Goal: Task Accomplishment & Management: Manage account settings

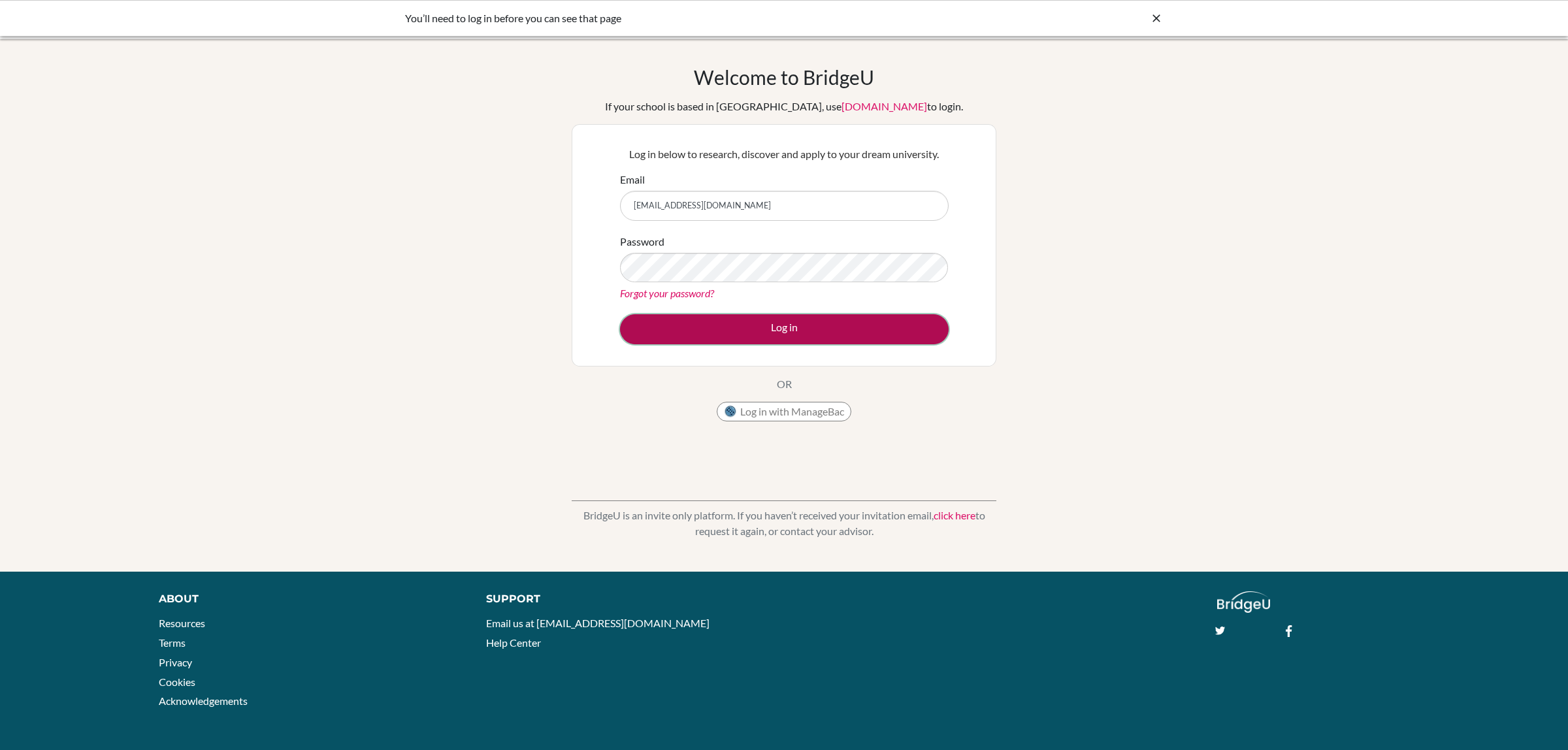
click at [781, 325] on button "Log in" at bounding box center [784, 329] width 329 height 30
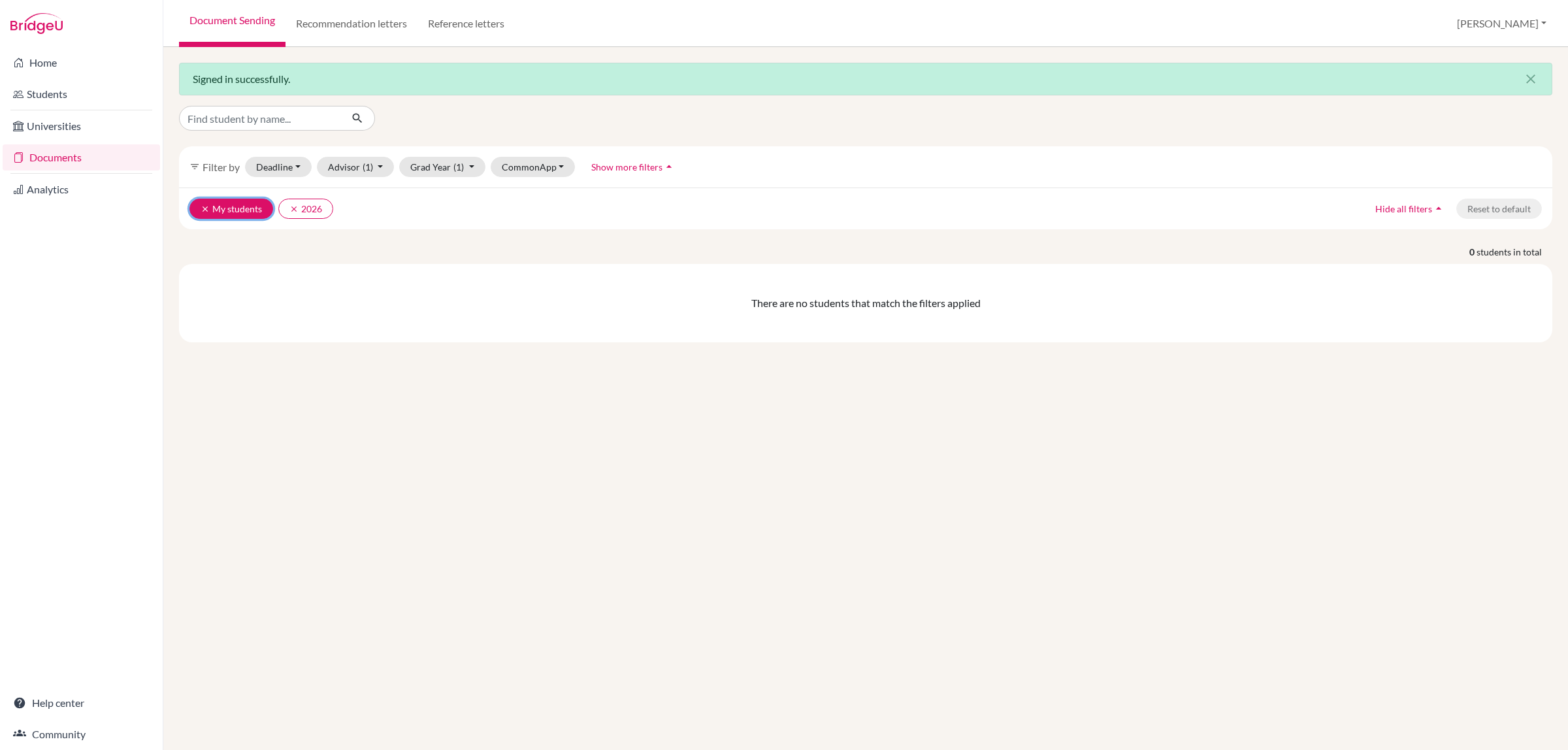
click at [210, 216] on button "clear My students" at bounding box center [231, 208] width 84 height 21
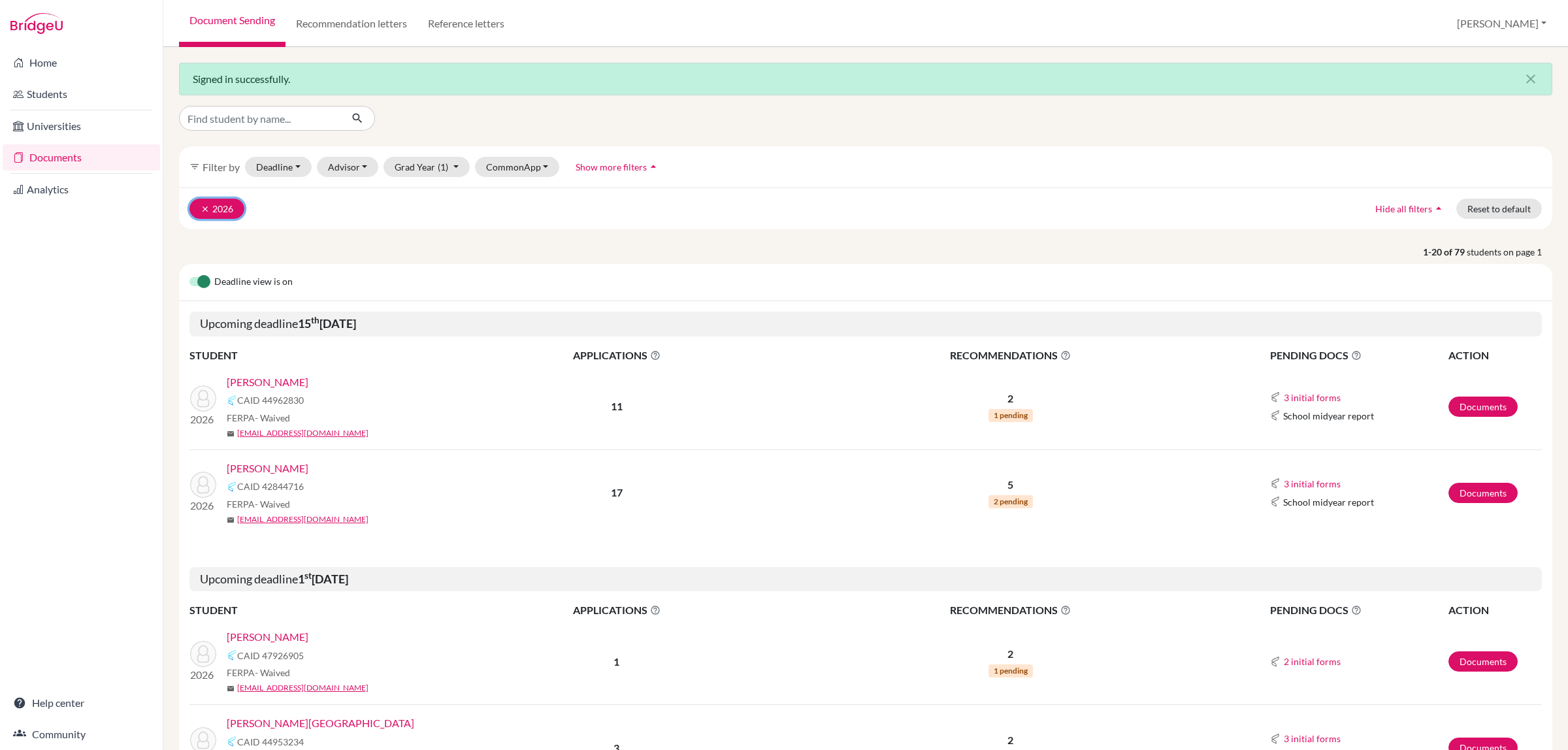
click at [201, 207] on icon "clear" at bounding box center [205, 209] width 9 height 9
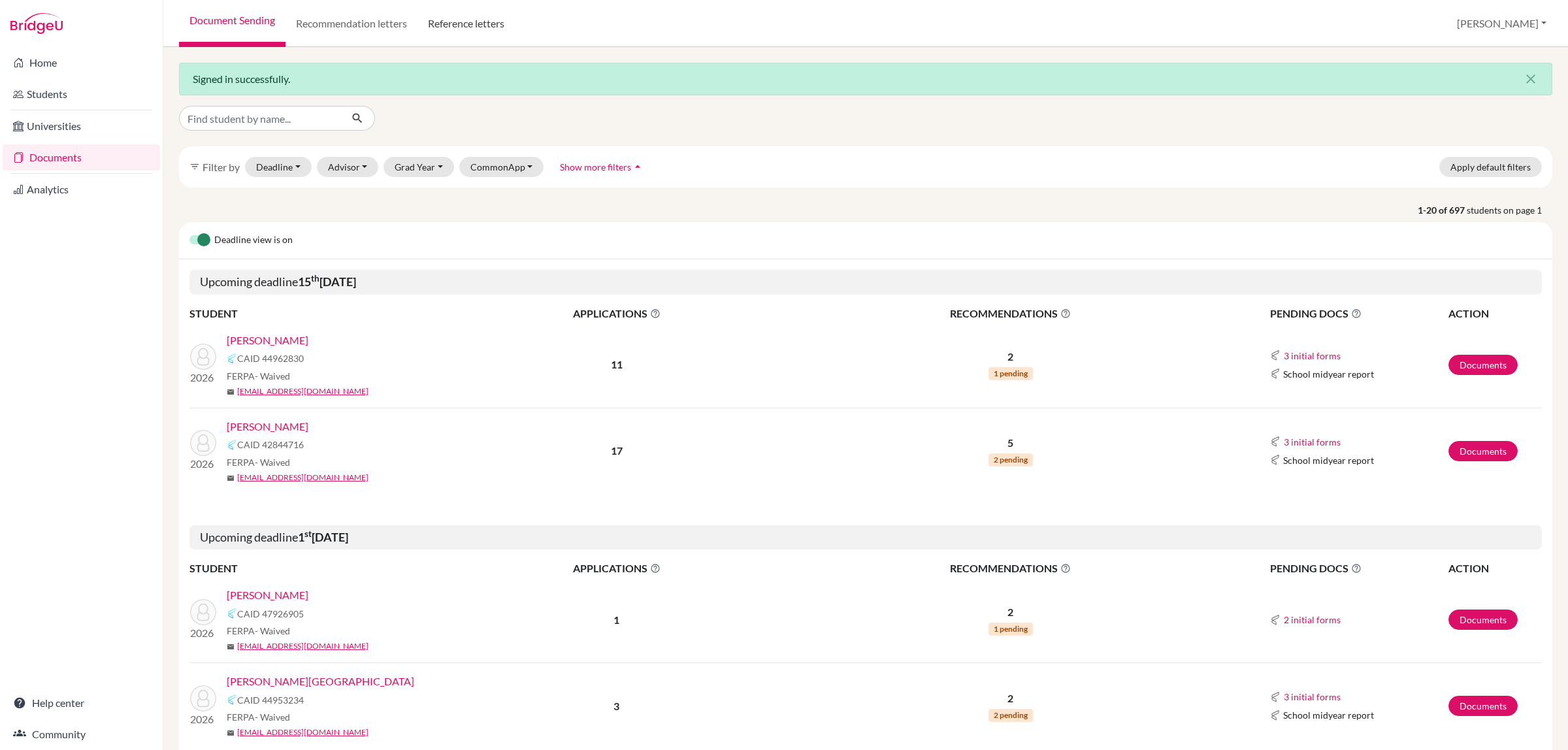
click at [458, 21] on link "Reference letters" at bounding box center [466, 24] width 98 height 47
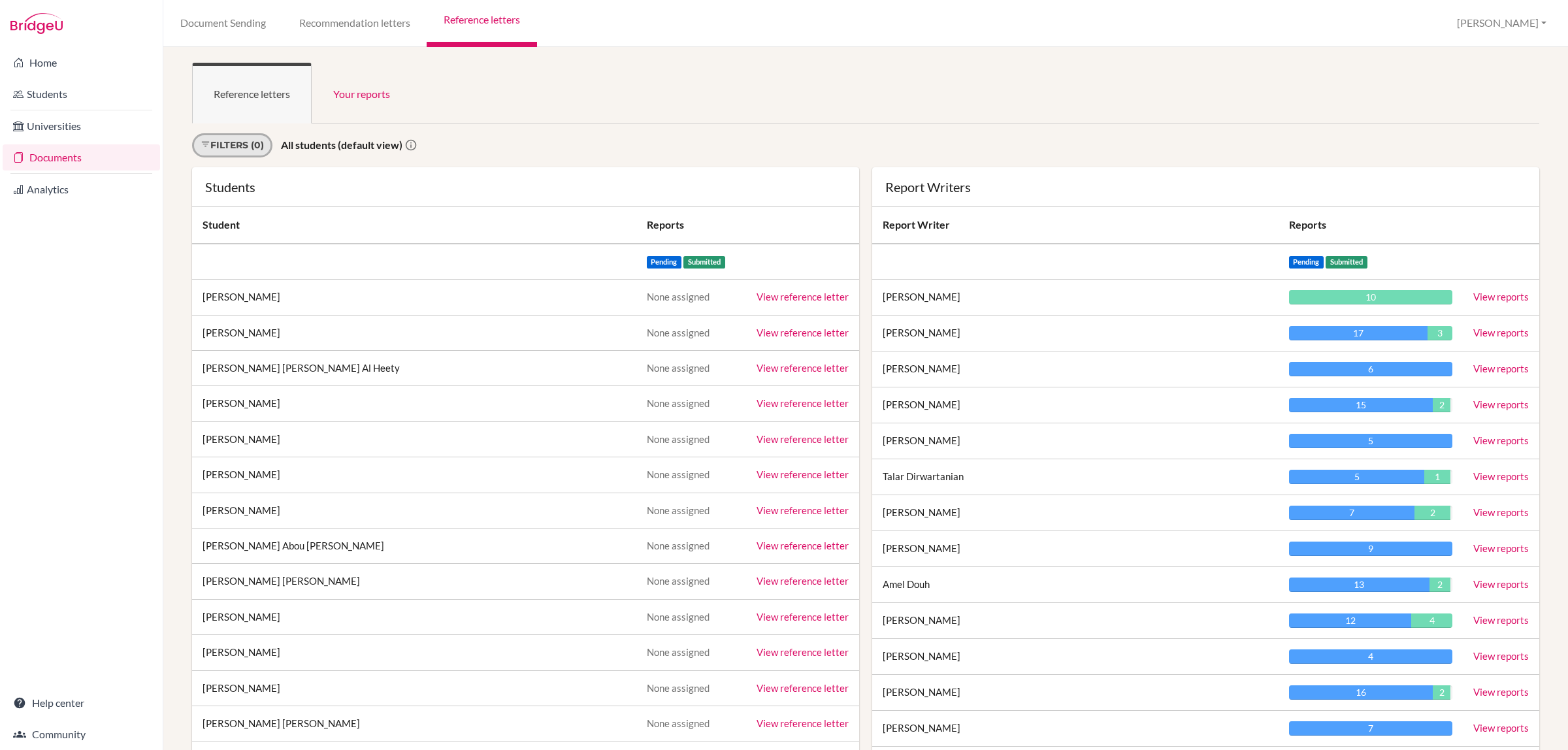
click at [250, 141] on link "Filters (0)" at bounding box center [232, 146] width 80 height 24
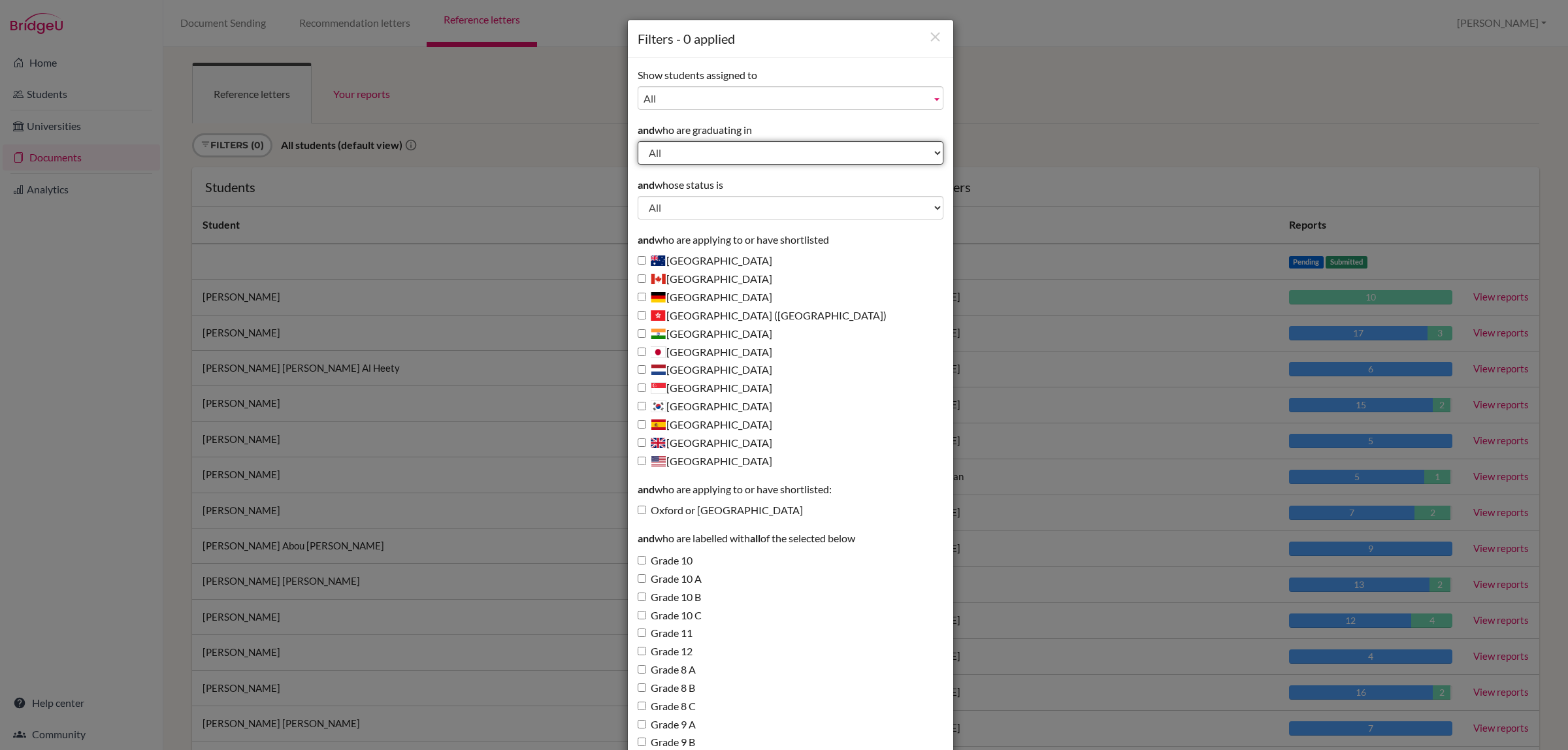
click at [753, 155] on select "All 2029 2028 2027 2026 2025 2024 2023 2022" at bounding box center [790, 152] width 306 height 24
select select "2026"
click at [638, 141] on select "All 2029 2028 2027 2026 2025 2024 2023 2022" at bounding box center [790, 152] width 306 height 24
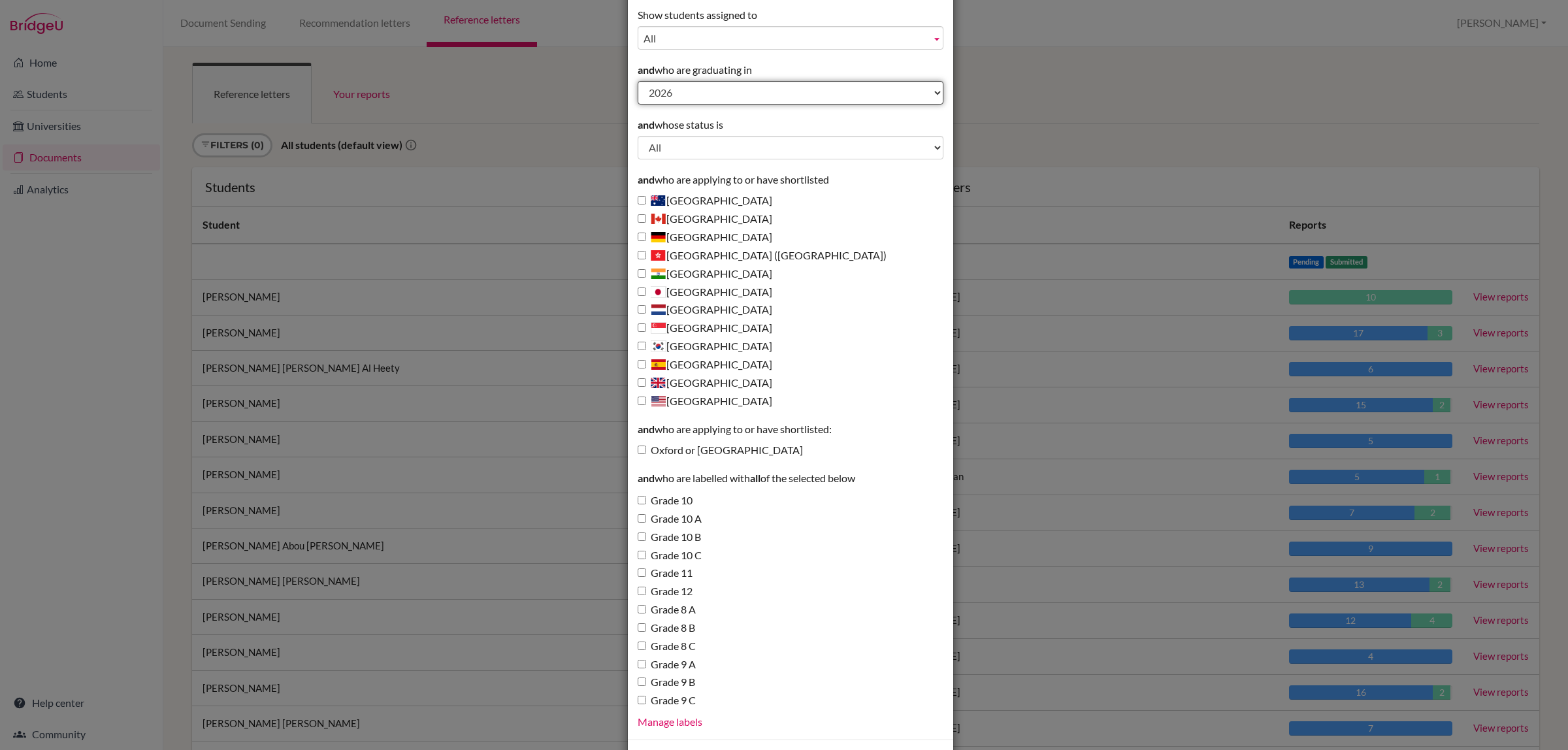
scroll to position [114, 0]
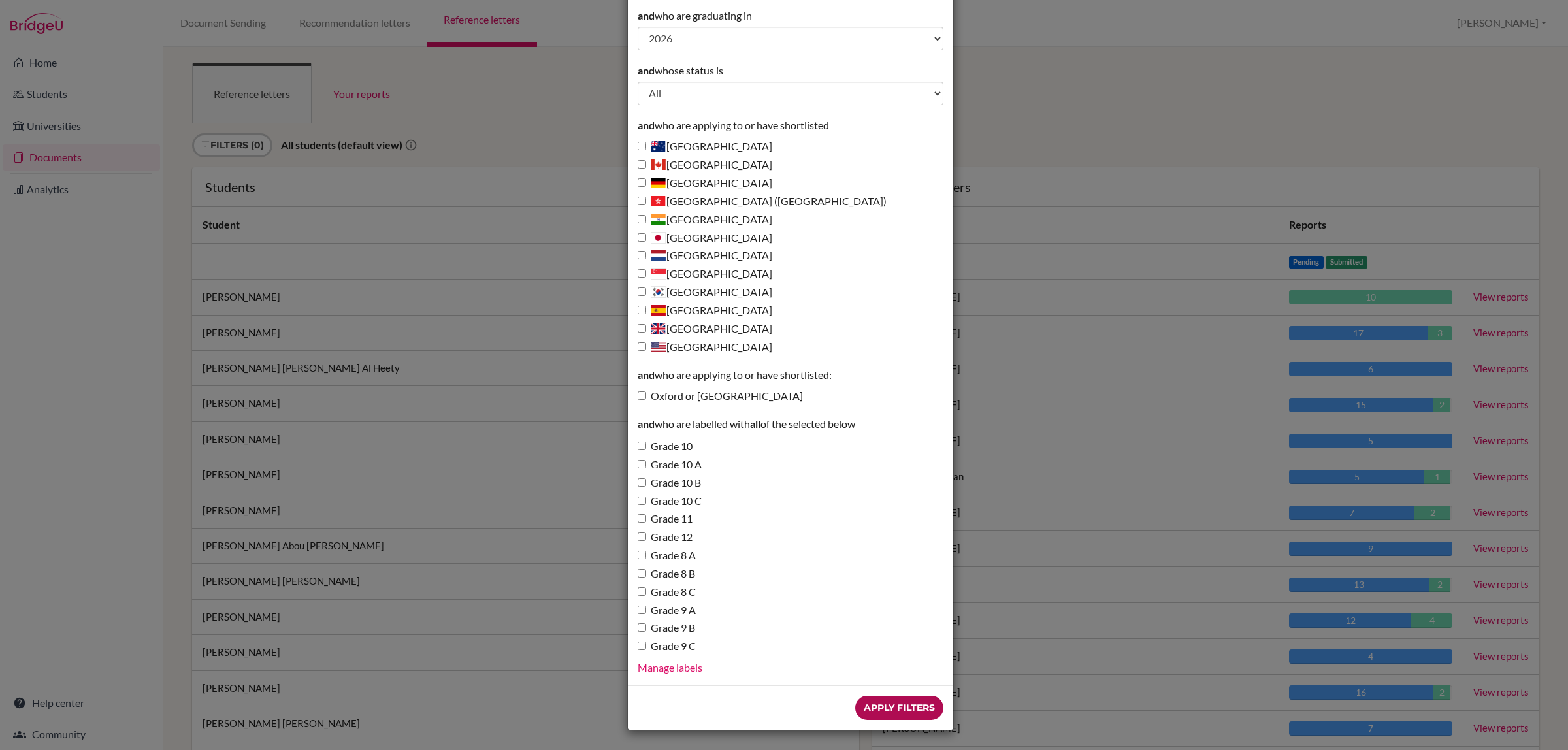
click at [887, 704] on input "Apply Filters" at bounding box center [900, 707] width 88 height 24
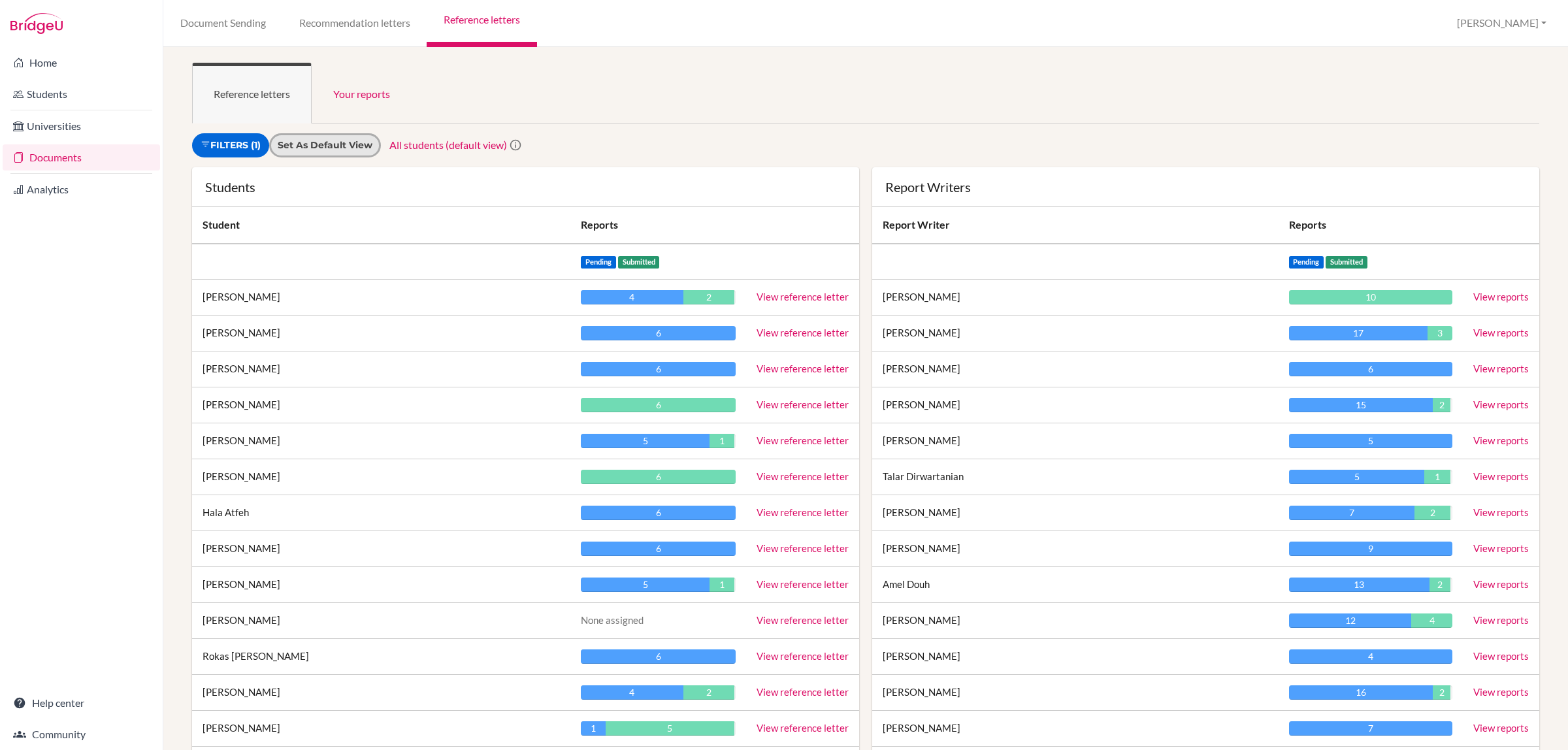
click at [327, 143] on input "Set as default view" at bounding box center [325, 146] width 95 height 14
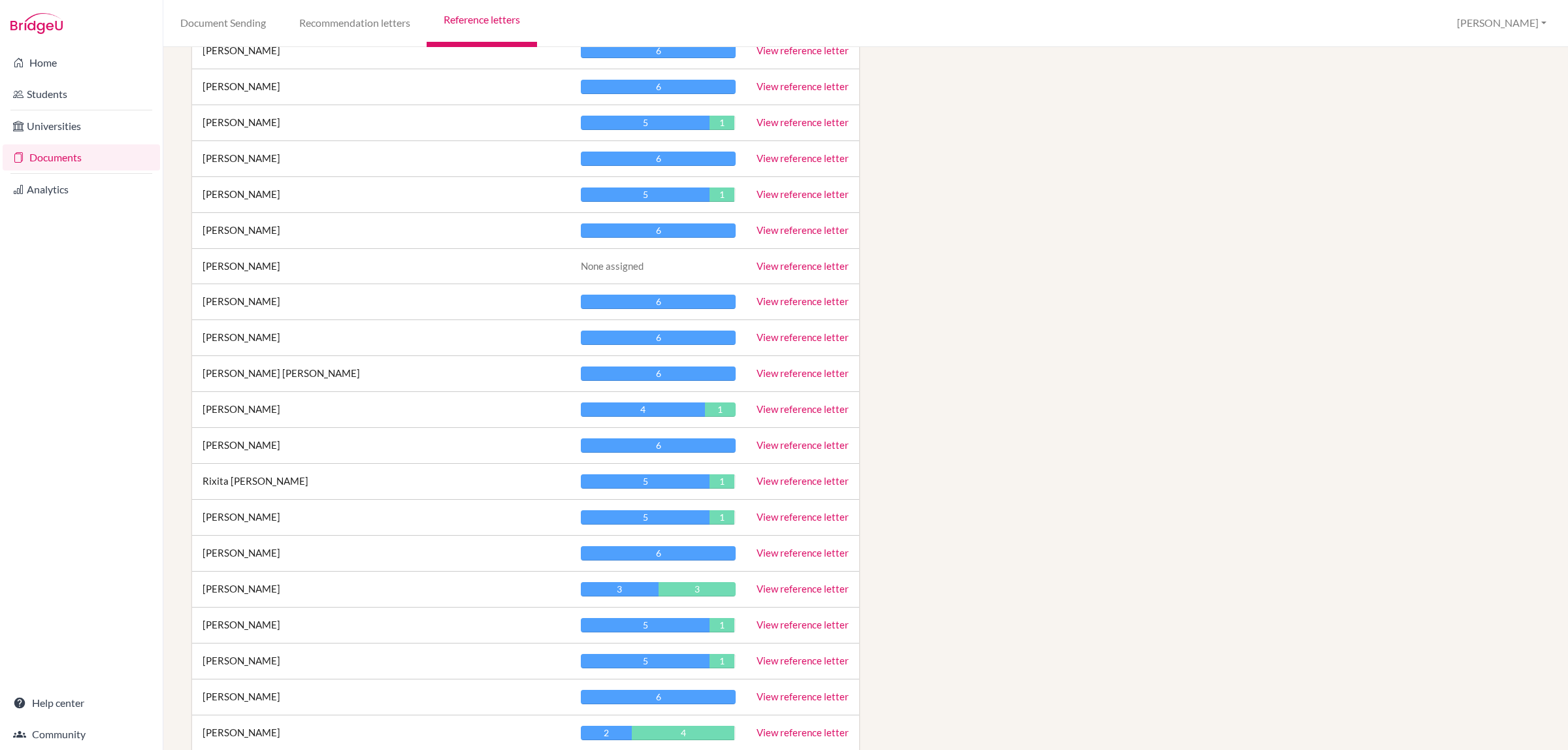
scroll to position [2286, 0]
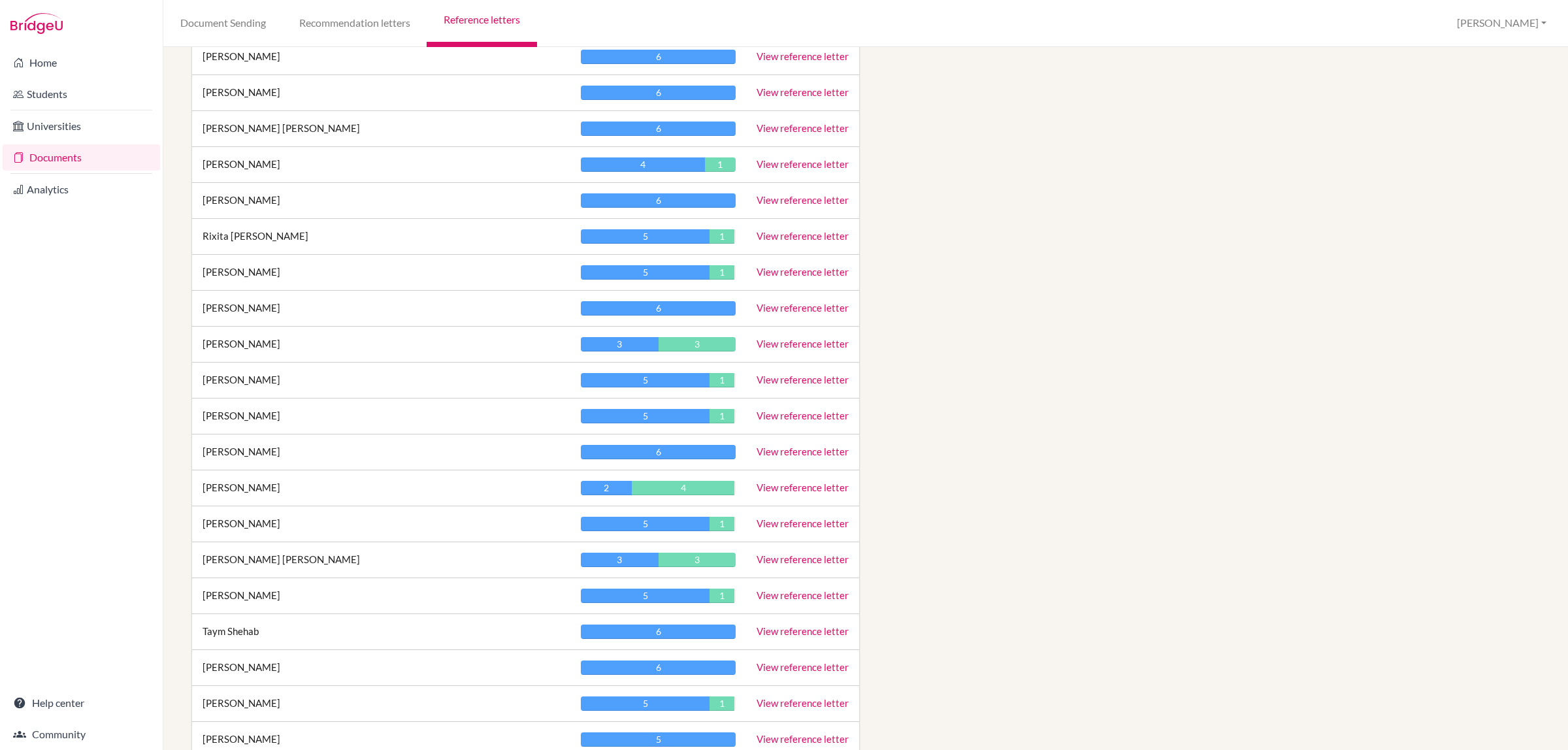
click at [779, 493] on link "View reference letter" at bounding box center [802, 486] width 92 height 11
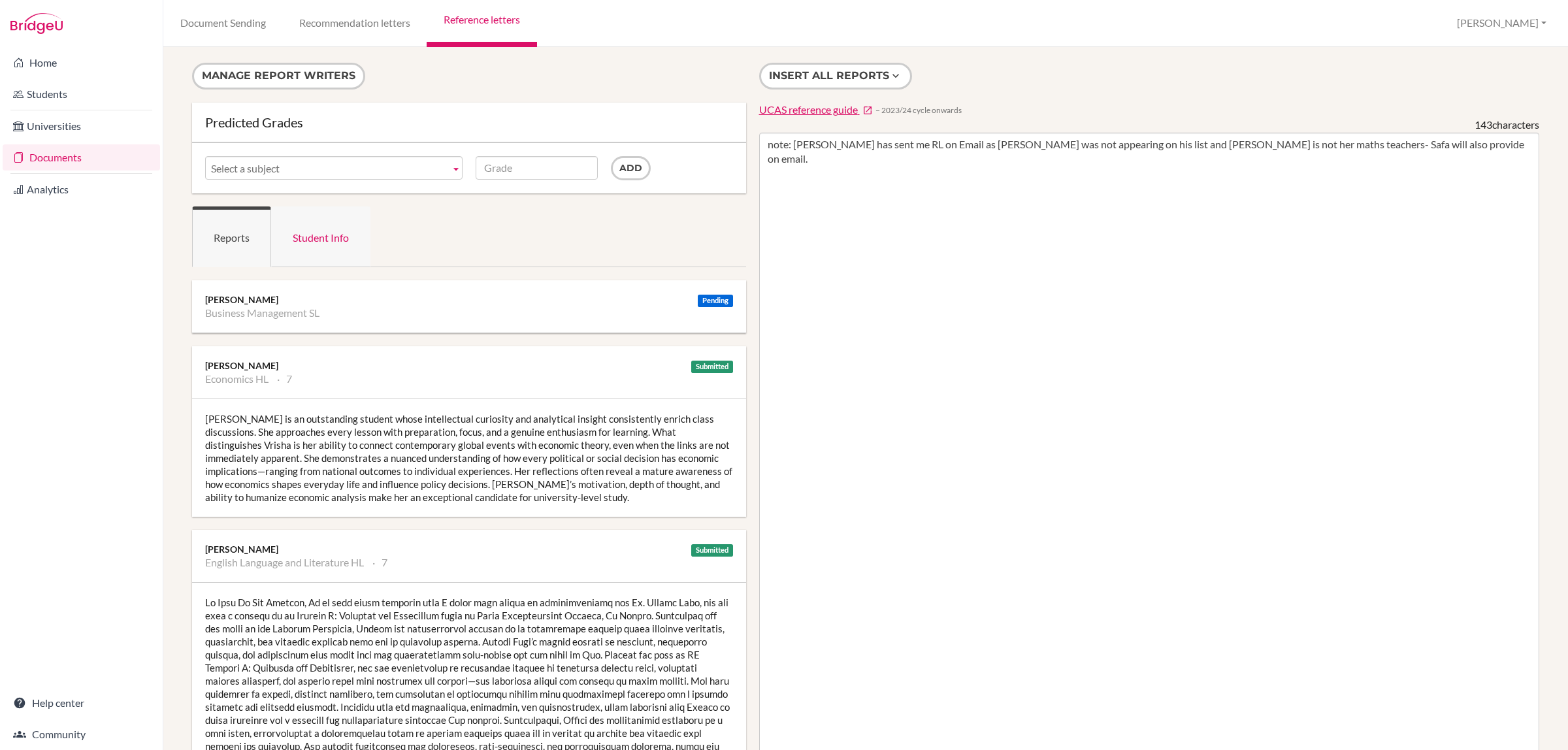
click at [322, 236] on link "Student Info" at bounding box center [321, 237] width 99 height 61
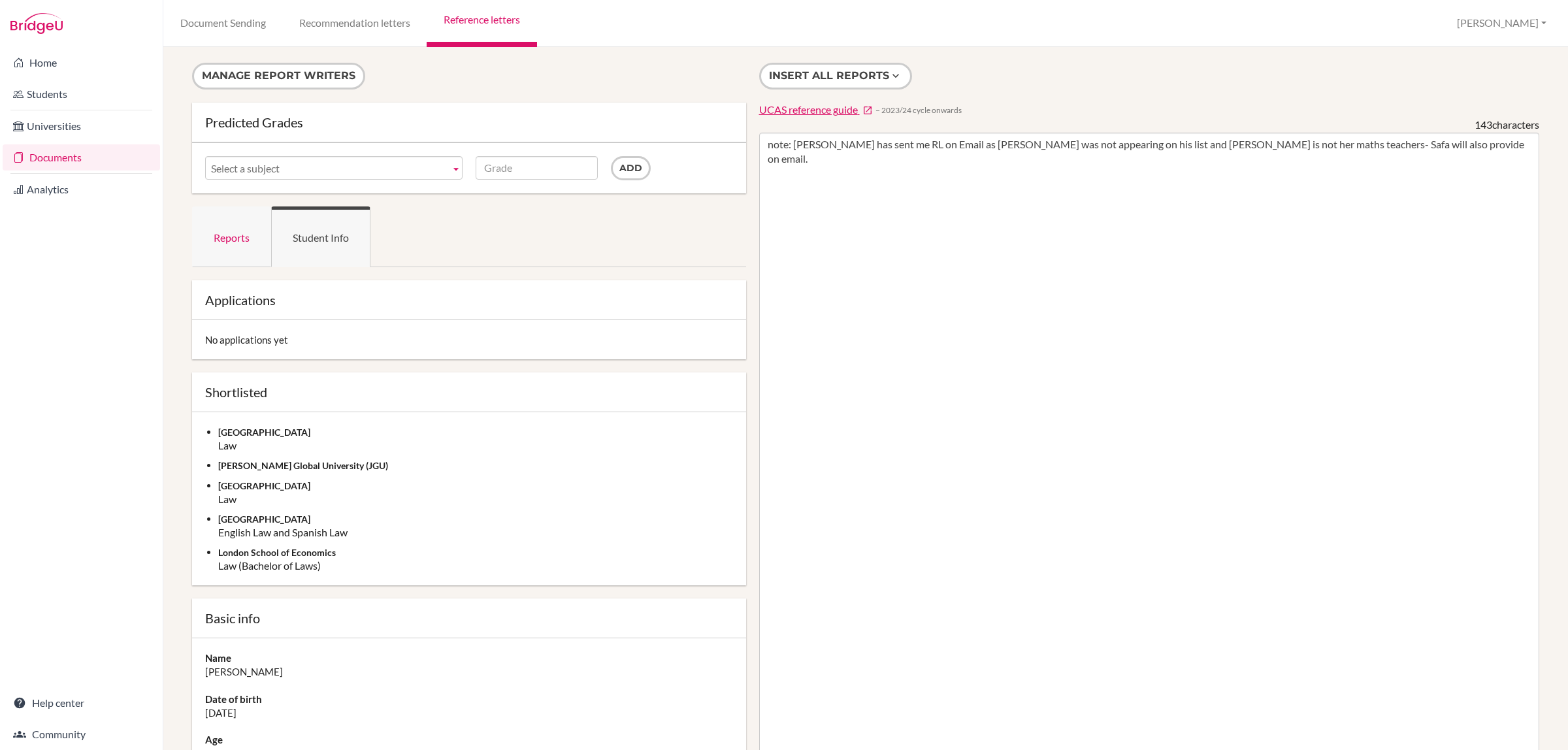
click at [240, 242] on link "Reports" at bounding box center [232, 237] width 79 height 61
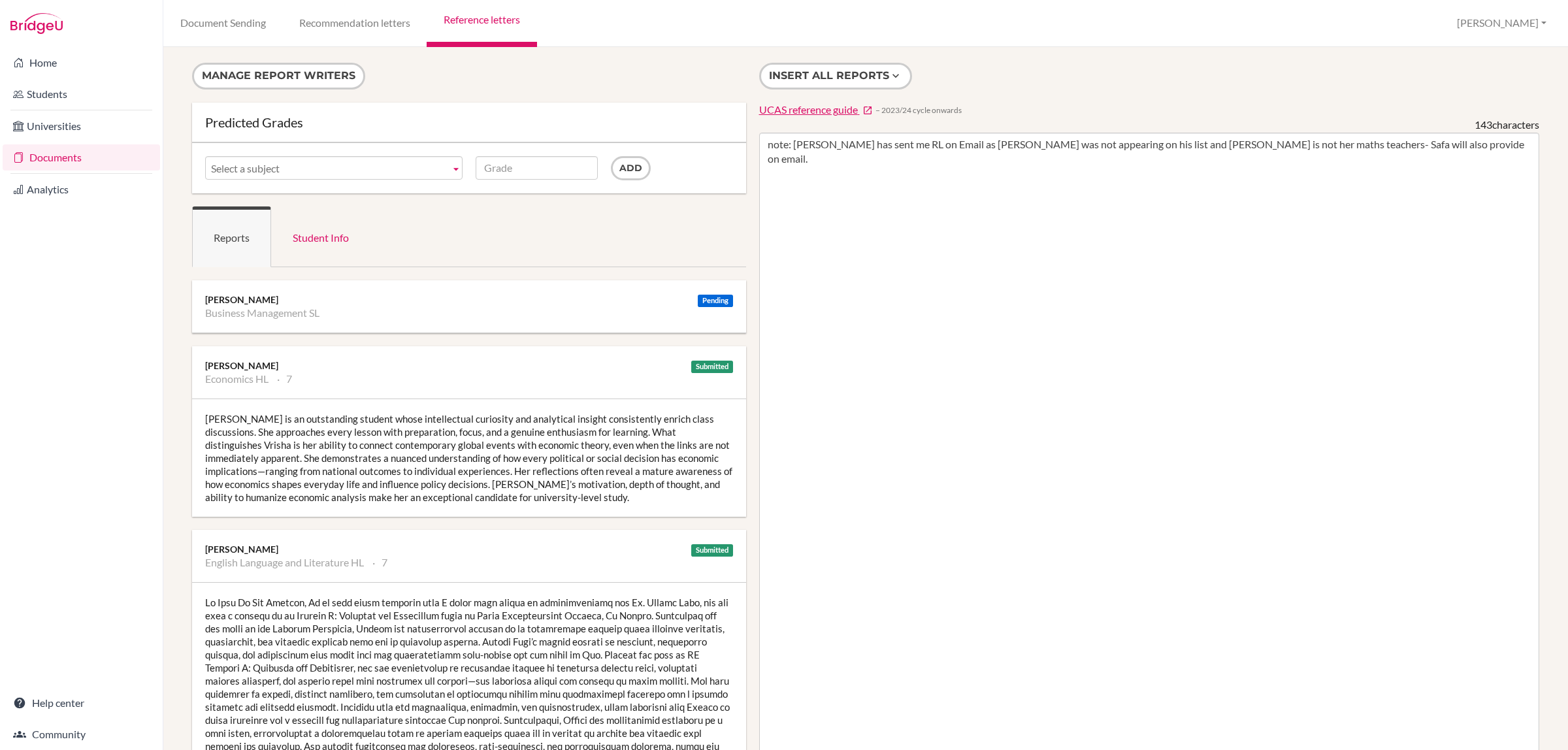
click at [450, 168] on b at bounding box center [455, 168] width 11 height 22
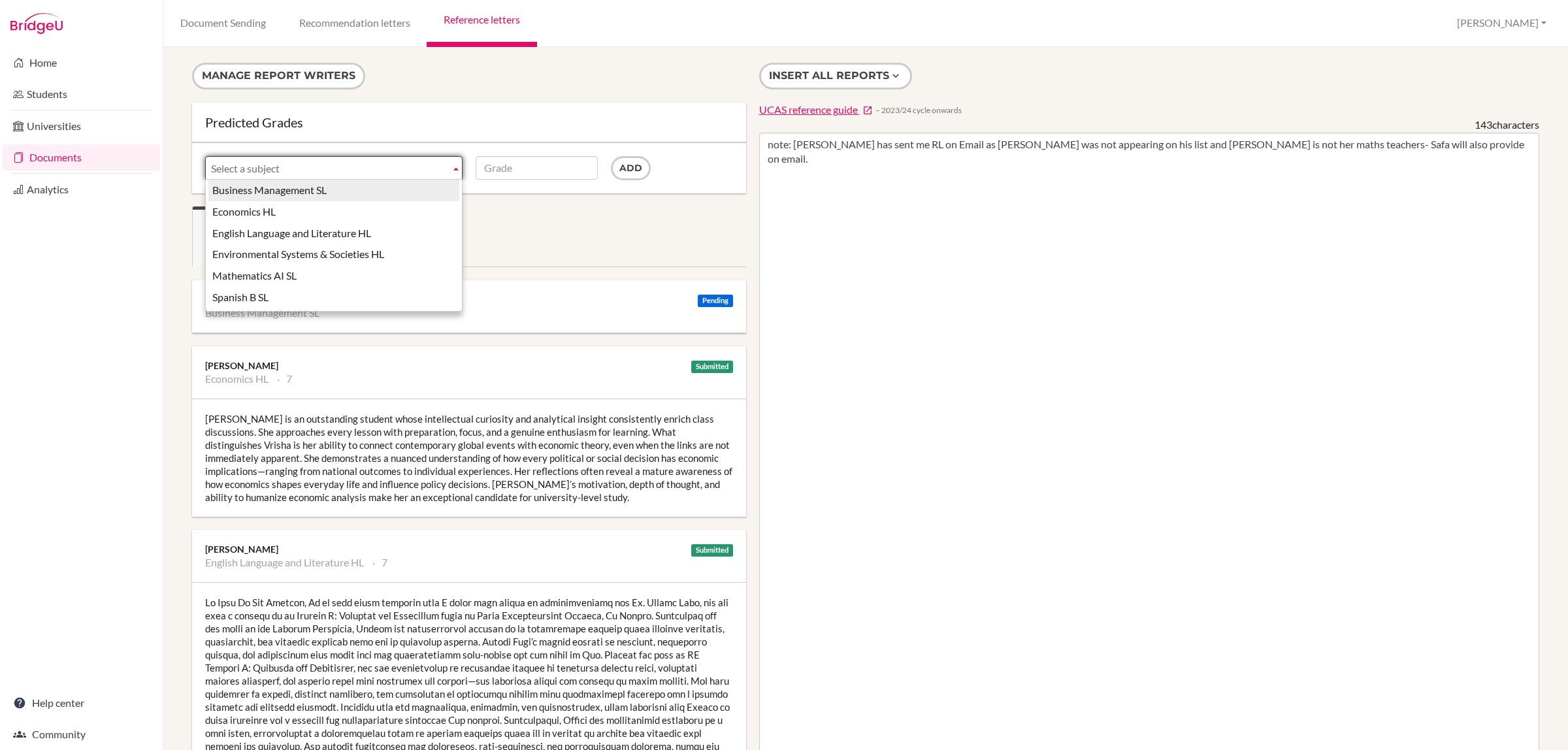
click at [450, 168] on b at bounding box center [455, 168] width 11 height 22
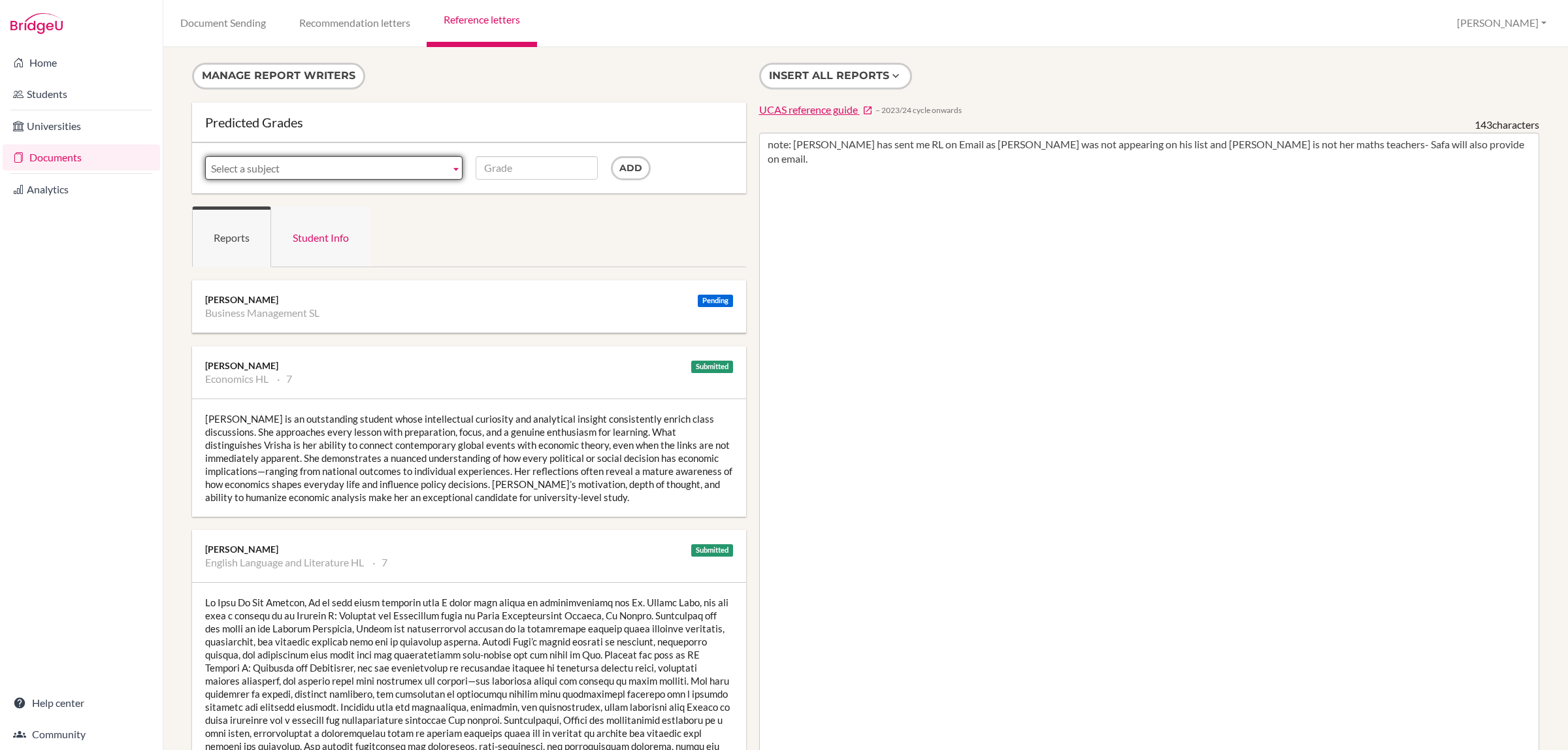
click at [315, 235] on link "Student Info" at bounding box center [321, 237] width 99 height 61
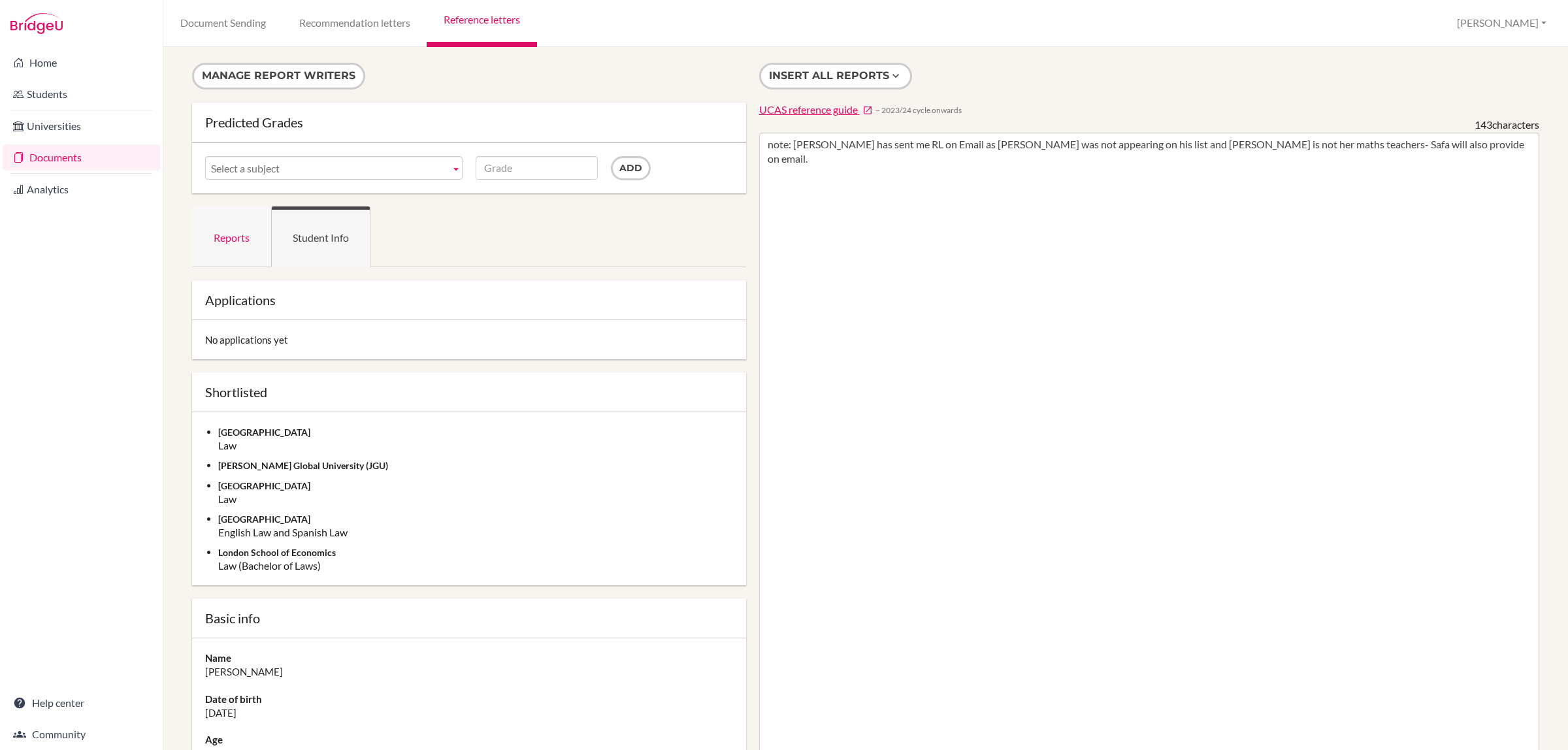
click at [230, 239] on link "Reports" at bounding box center [232, 237] width 79 height 61
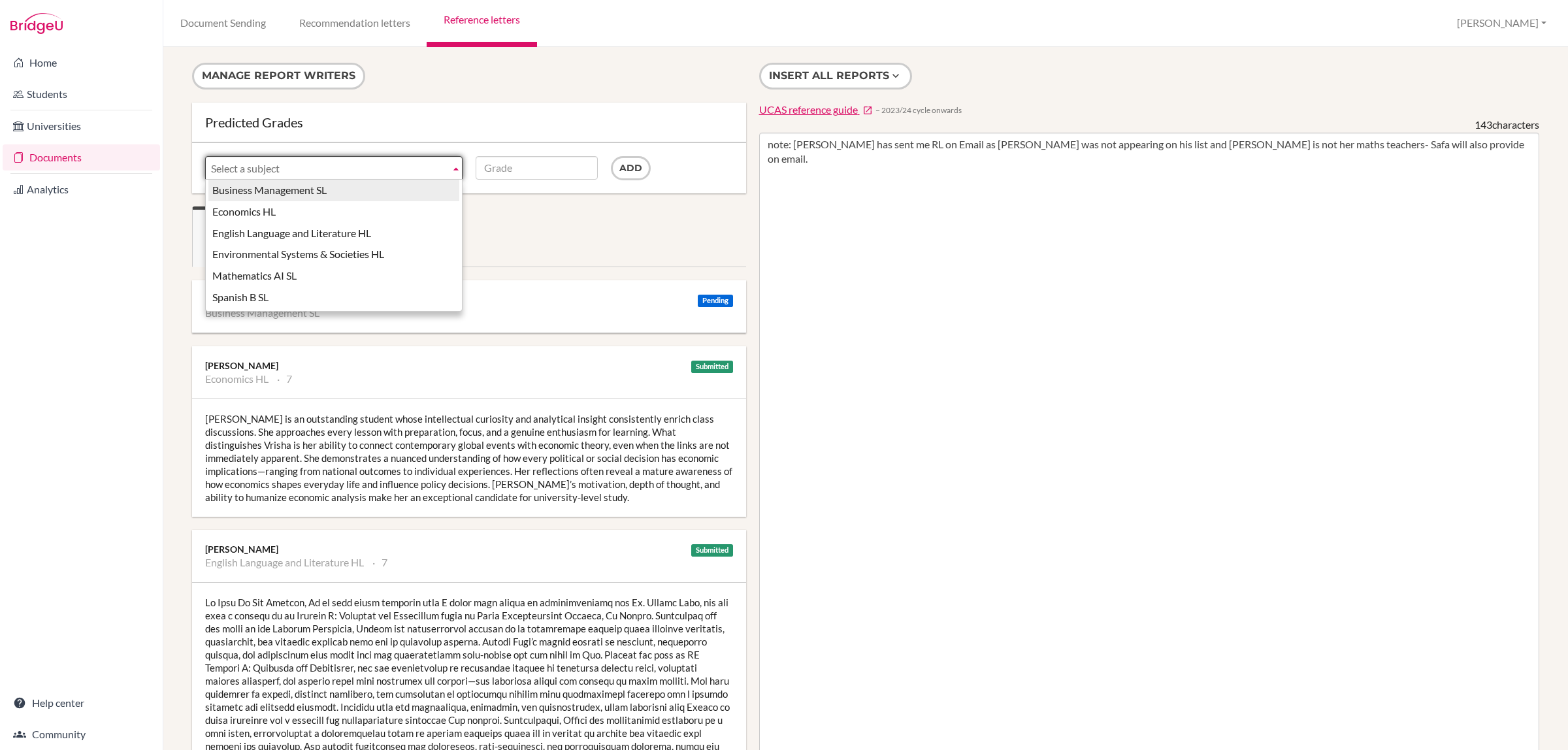
click at [445, 165] on link "Select a subject" at bounding box center [334, 168] width 258 height 24
click at [370, 268] on li "Mathematics AI SL" at bounding box center [333, 276] width 251 height 21
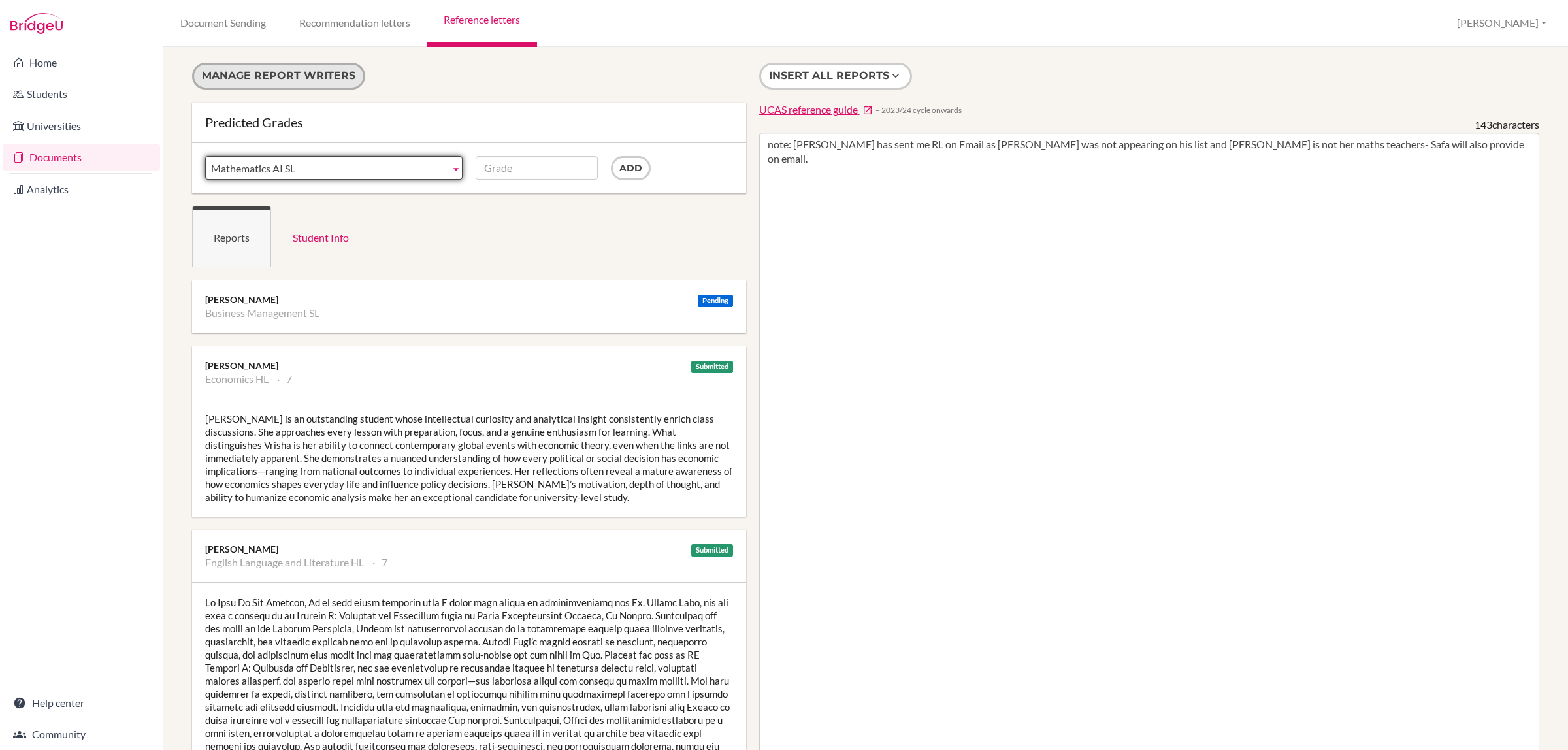
click at [292, 85] on button "Manage report writers" at bounding box center [278, 75] width 173 height 27
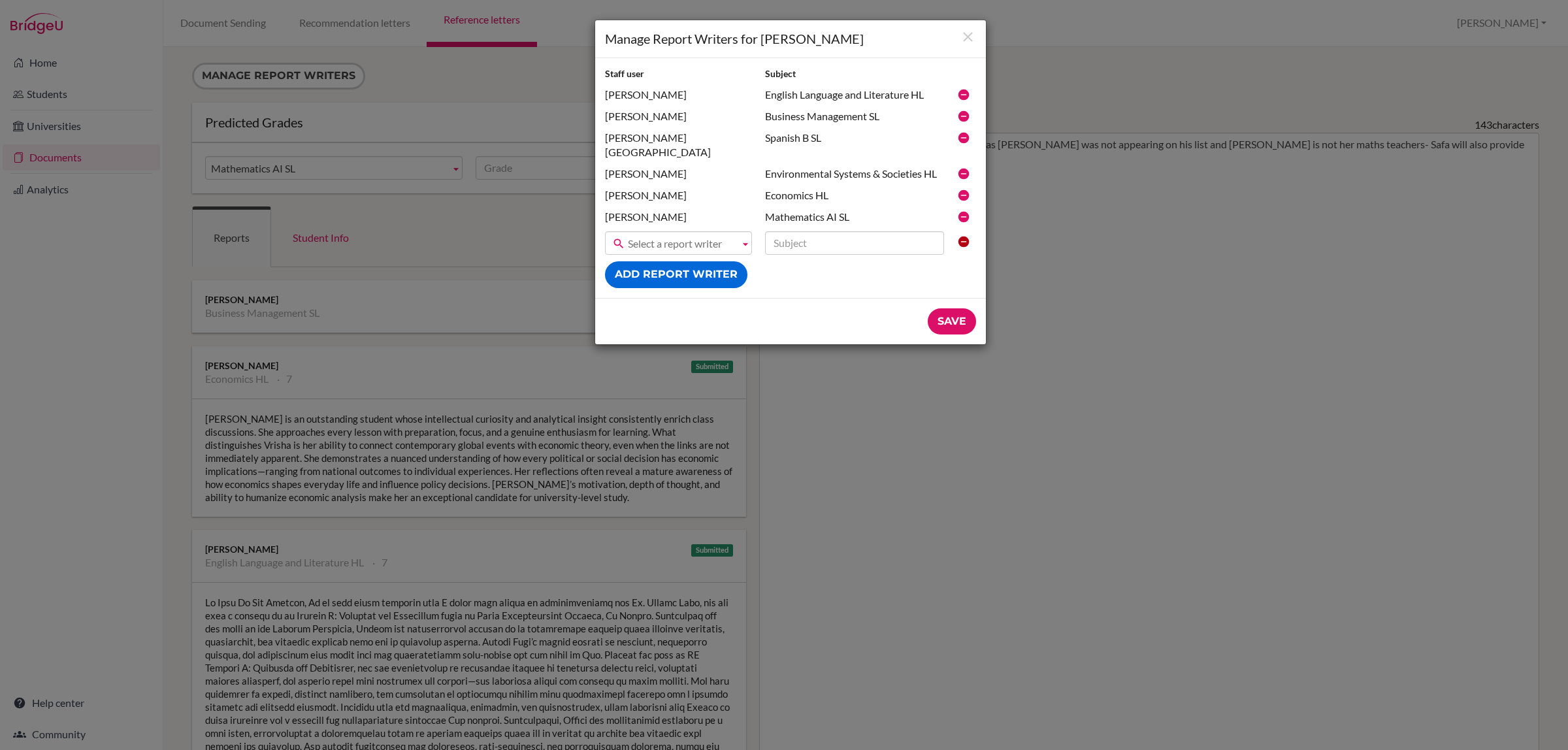
click at [962, 210] on icon at bounding box center [963, 216] width 13 height 13
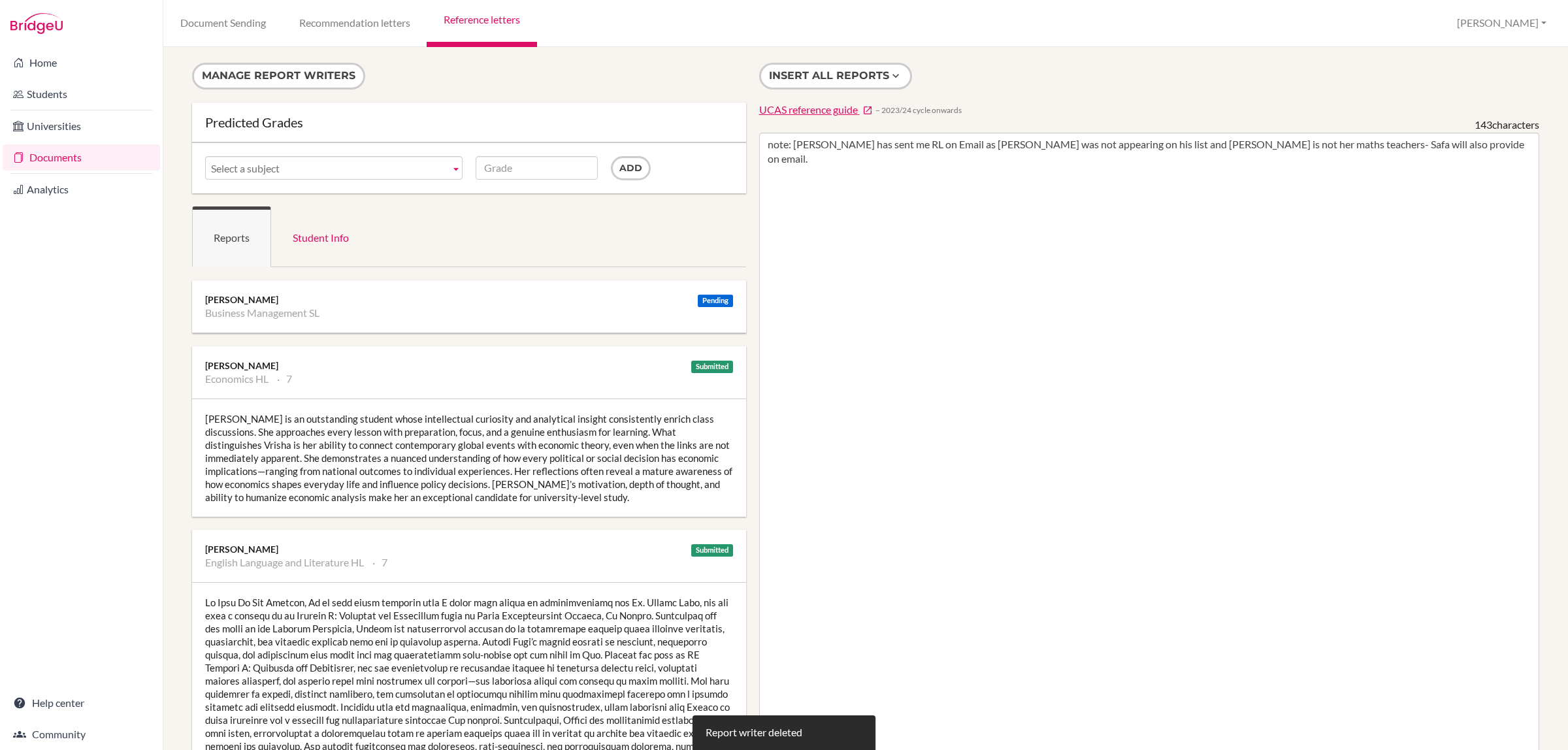
click at [450, 168] on b at bounding box center [455, 168] width 11 height 22
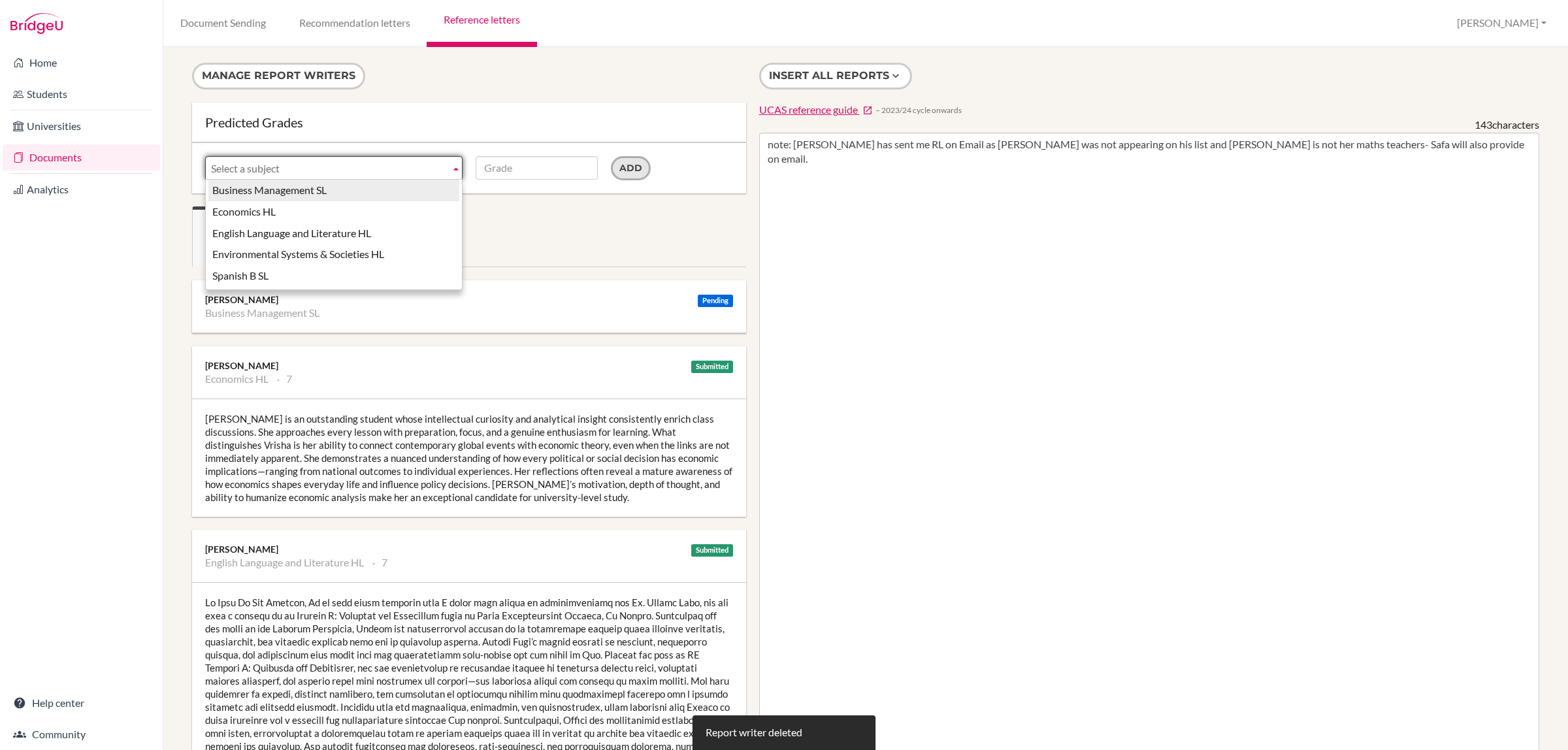
click at [619, 168] on input "Add" at bounding box center [631, 168] width 40 height 24
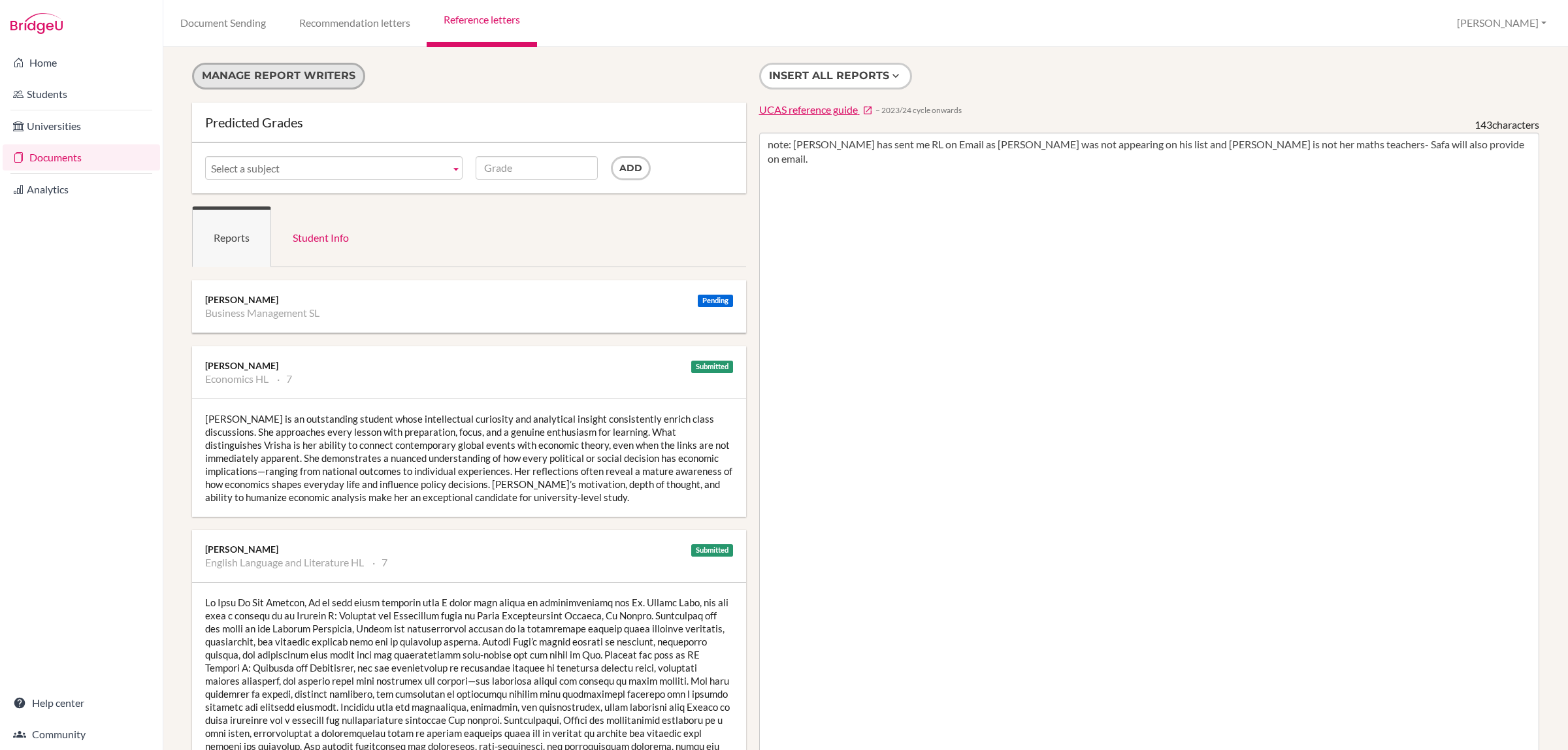
click at [316, 73] on button "Manage report writers" at bounding box center [278, 75] width 173 height 27
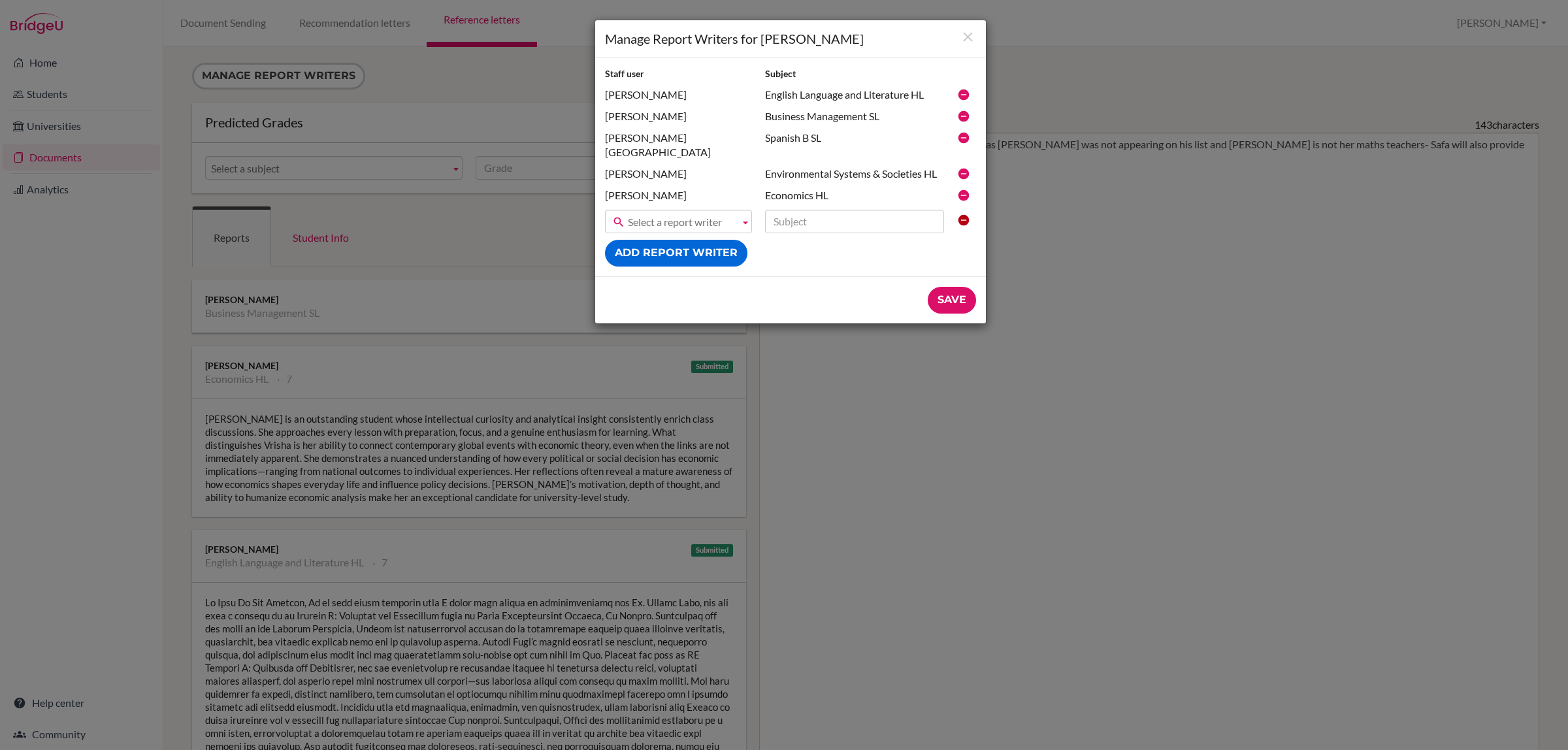
click at [671, 210] on span "Select a report writer" at bounding box center [681, 222] width 107 height 24
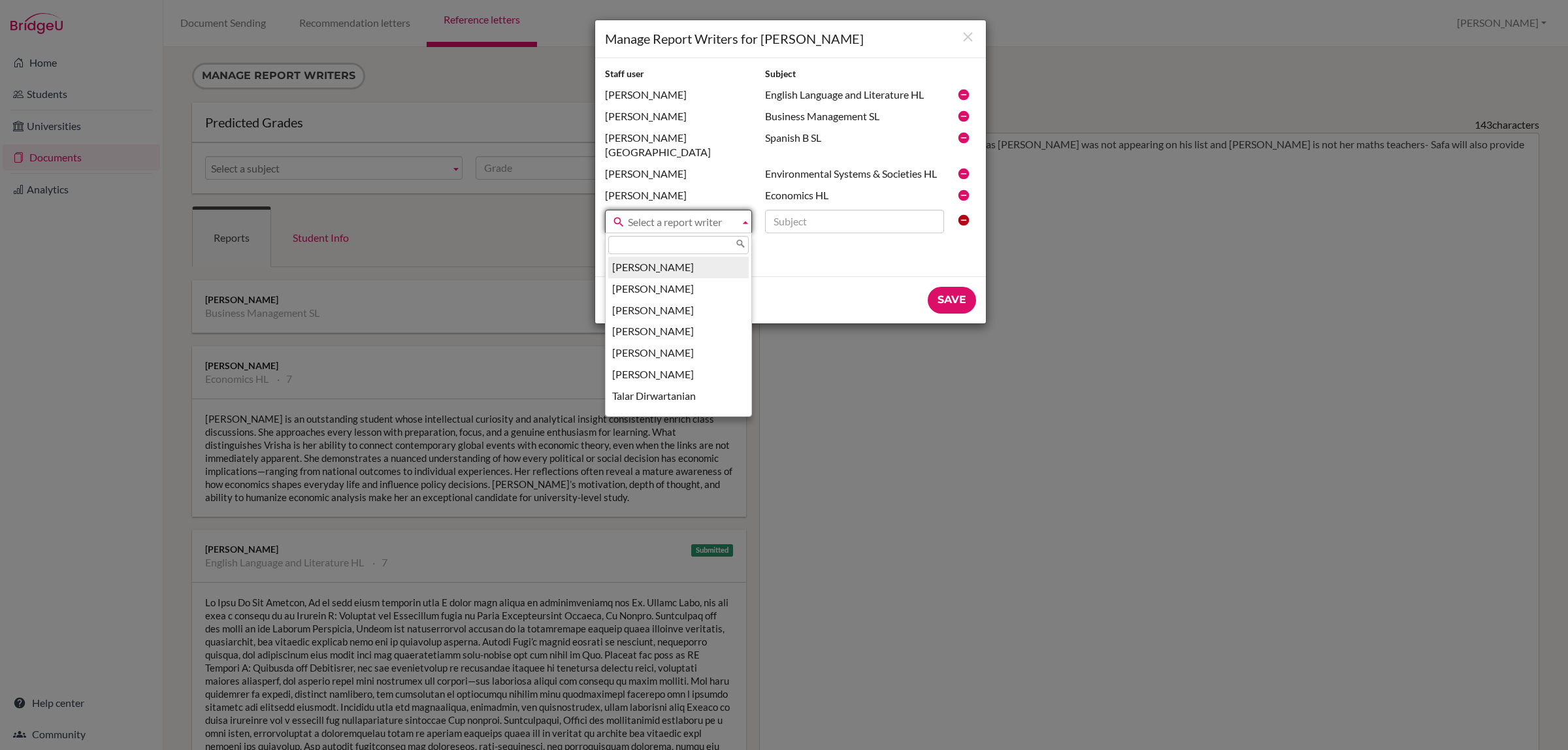
click at [675, 257] on li "[PERSON_NAME]" at bounding box center [679, 268] width 140 height 21
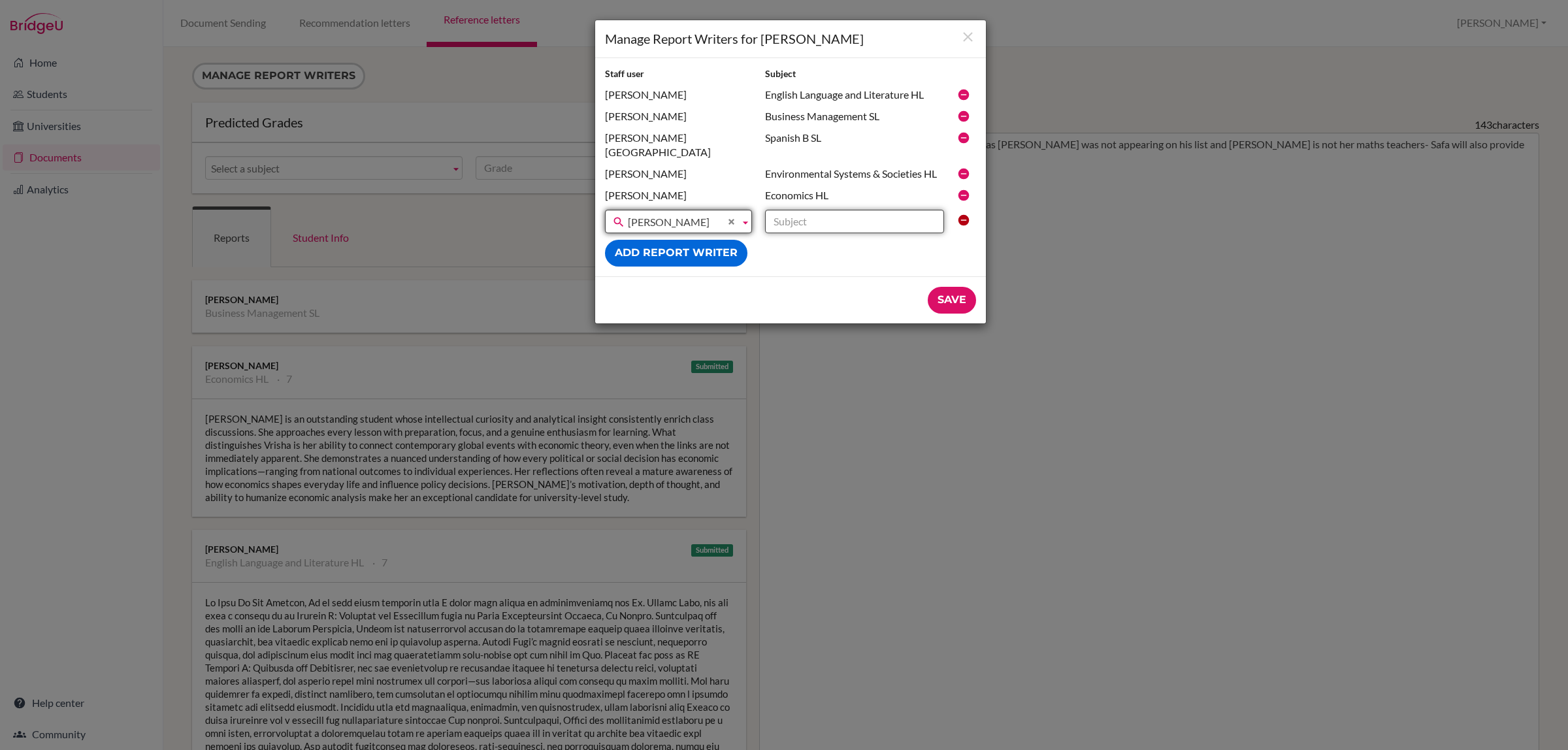
click at [808, 210] on input "text" at bounding box center [854, 221] width 179 height 24
type input "Maths AI SL"
click at [952, 287] on input "Save" at bounding box center [952, 300] width 48 height 27
